Goal: Task Accomplishment & Management: Manage account settings

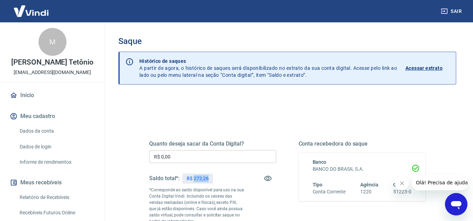
drag, startPoint x: 193, startPoint y: 179, endPoint x: 210, endPoint y: 179, distance: 16.4
click at [210, 179] on div "R$ 272,26" at bounding box center [197, 179] width 30 height 10
copy p "272,26"
click at [266, 104] on div "Quanto deseja sacar da Conta Digital? R$ 0,00 ​ Saldo total*: R$ 272,26 *Corres…" at bounding box center [287, 224] width 338 height 256
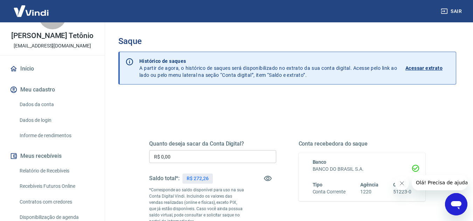
scroll to position [105, 0]
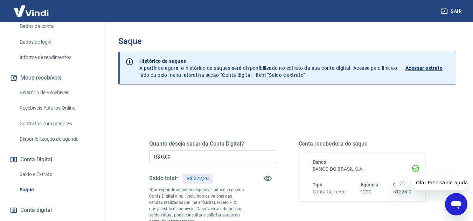
click at [38, 99] on link "Relatório de Recebíveis" at bounding box center [56, 93] width 79 height 14
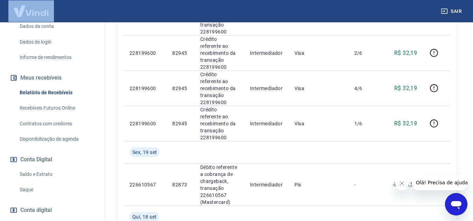
scroll to position [425, 0]
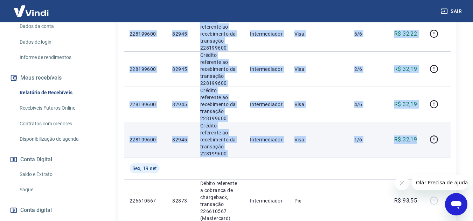
drag, startPoint x: 129, startPoint y: 79, endPoint x: 419, endPoint y: 94, distance: 290.1
click at [419, 94] on table "ID Pedido Descrição Origem Pagamento Parcelas Valor Líq. Tarifas [DATE] 2091791…" at bounding box center [287, 145] width 326 height 816
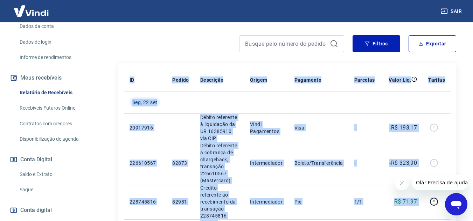
scroll to position [40, 0]
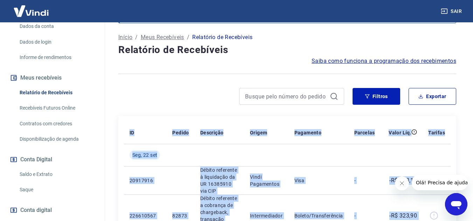
copy table "LO Ipsumd Sitametco Adipis Elitseddo Eiusmodt Incid Utl. Etdolor Mag, 92 ali 16…"
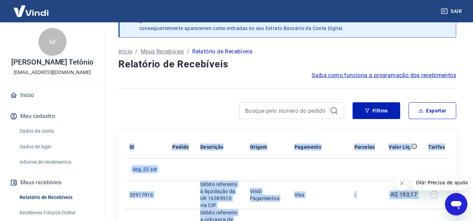
scroll to position [0, 0]
